Goal: Navigation & Orientation: Go to known website

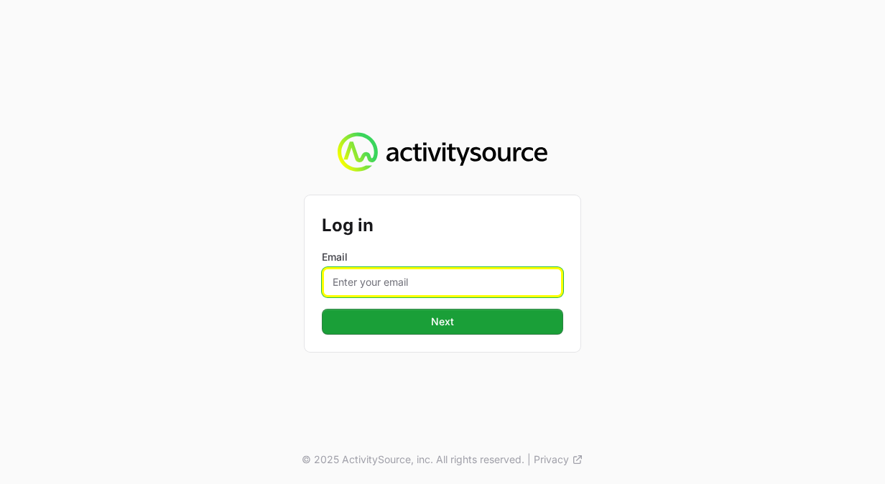
click at [393, 277] on input "Email" at bounding box center [442, 282] width 241 height 30
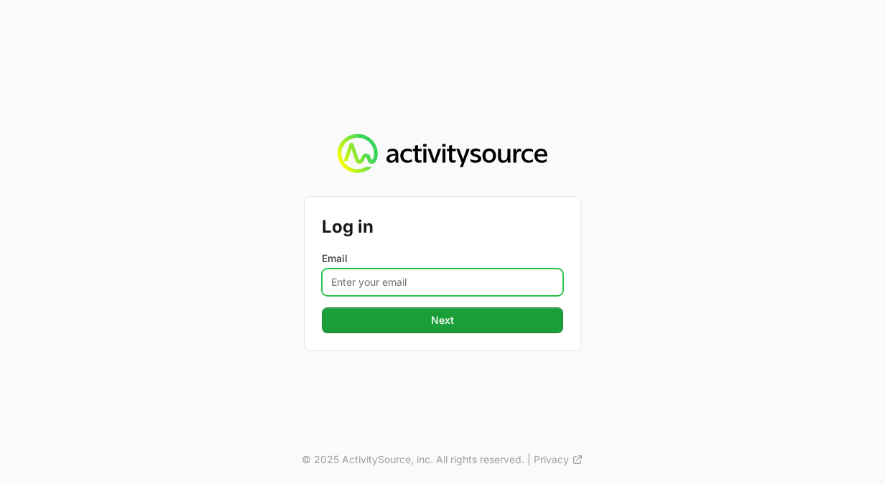
click at [402, 282] on input "Email" at bounding box center [442, 282] width 241 height 27
click at [410, 292] on input "Email" at bounding box center [442, 282] width 241 height 27
type input "[PERSON_NAME][EMAIL_ADDRESS][DOMAIN_NAME]"
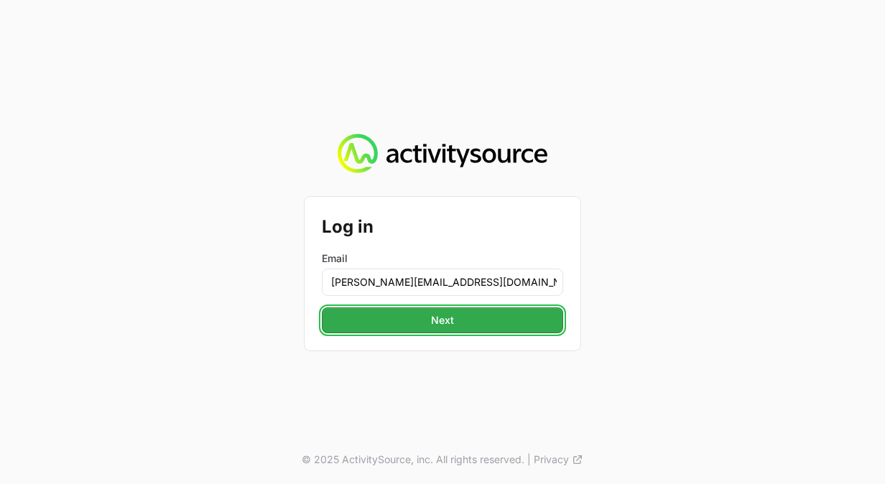
click at [457, 315] on span "Next" at bounding box center [442, 320] width 224 height 17
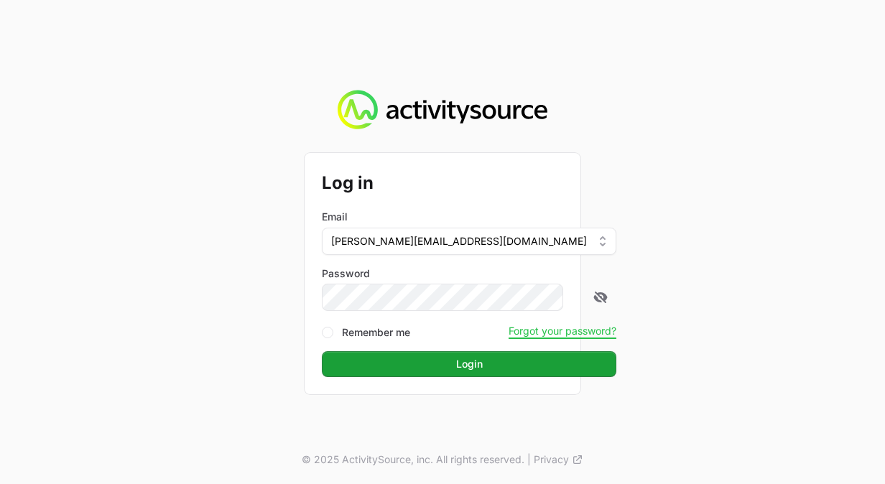
click at [322, 351] on button "Login Login" at bounding box center [469, 364] width 295 height 26
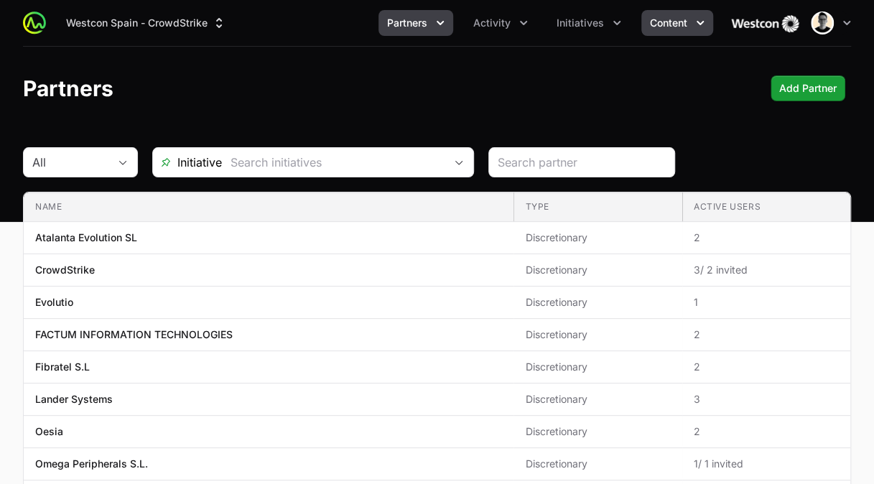
click at [663, 24] on span "Content" at bounding box center [668, 23] width 37 height 14
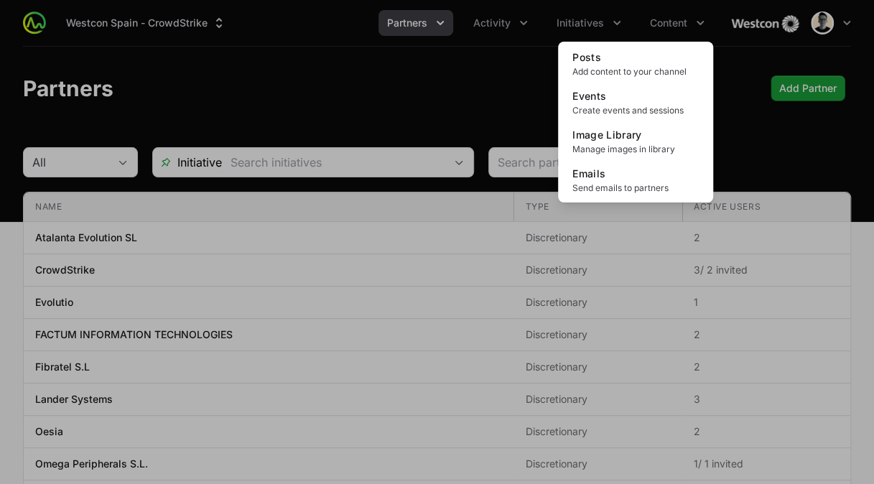
click at [537, 101] on div "Content menu" at bounding box center [437, 242] width 874 height 484
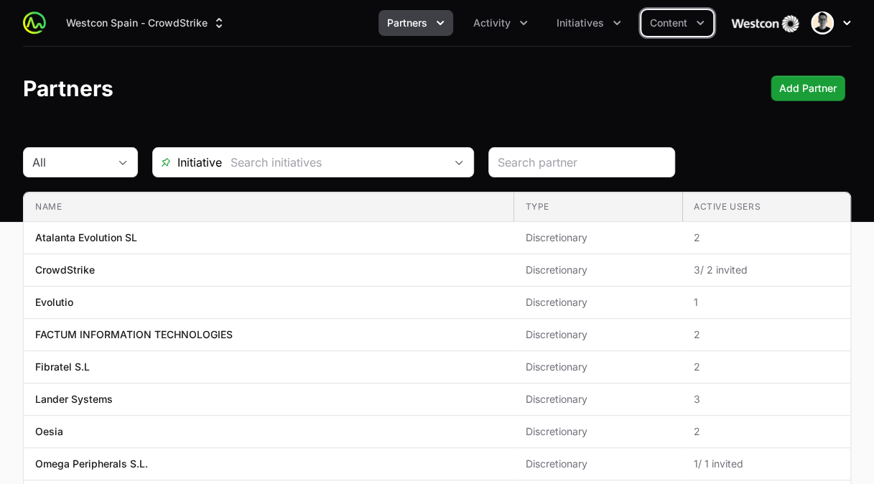
click at [843, 21] on icon "button" at bounding box center [846, 23] width 7 height 4
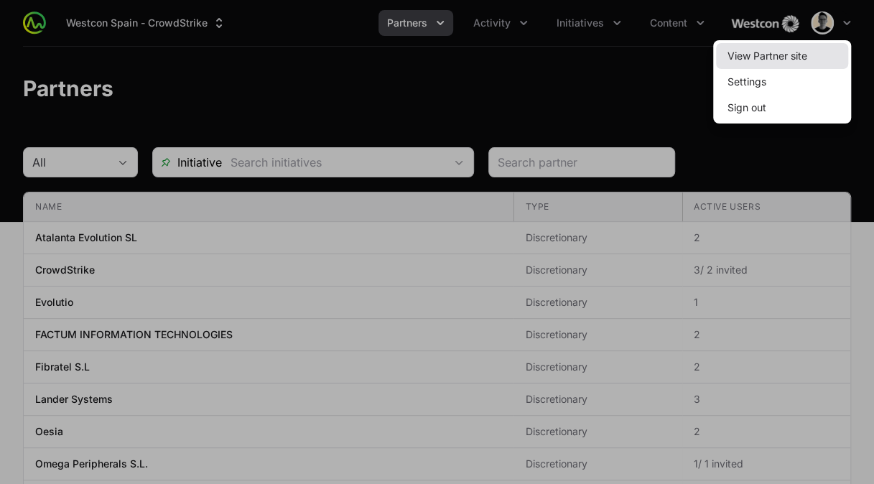
click at [783, 57] on link "View Partner site" at bounding box center [782, 56] width 132 height 26
